Goal: Navigation & Orientation: Find specific page/section

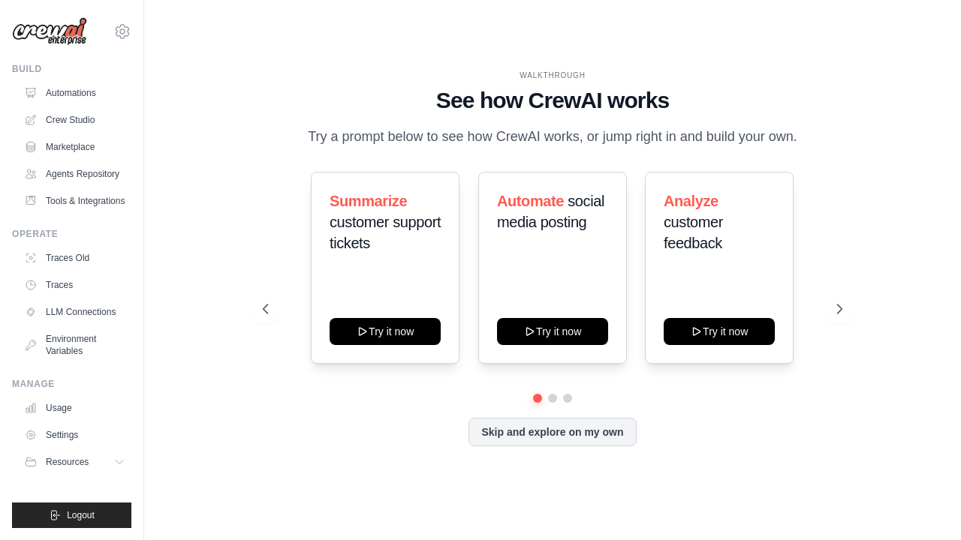
click at [935, 357] on div "WALKTHROUGH See how [PERSON_NAME] works Try a prompt below to see how [PERSON_N…" at bounding box center [552, 270] width 769 height 510
